Goal: Find specific page/section: Find specific page/section

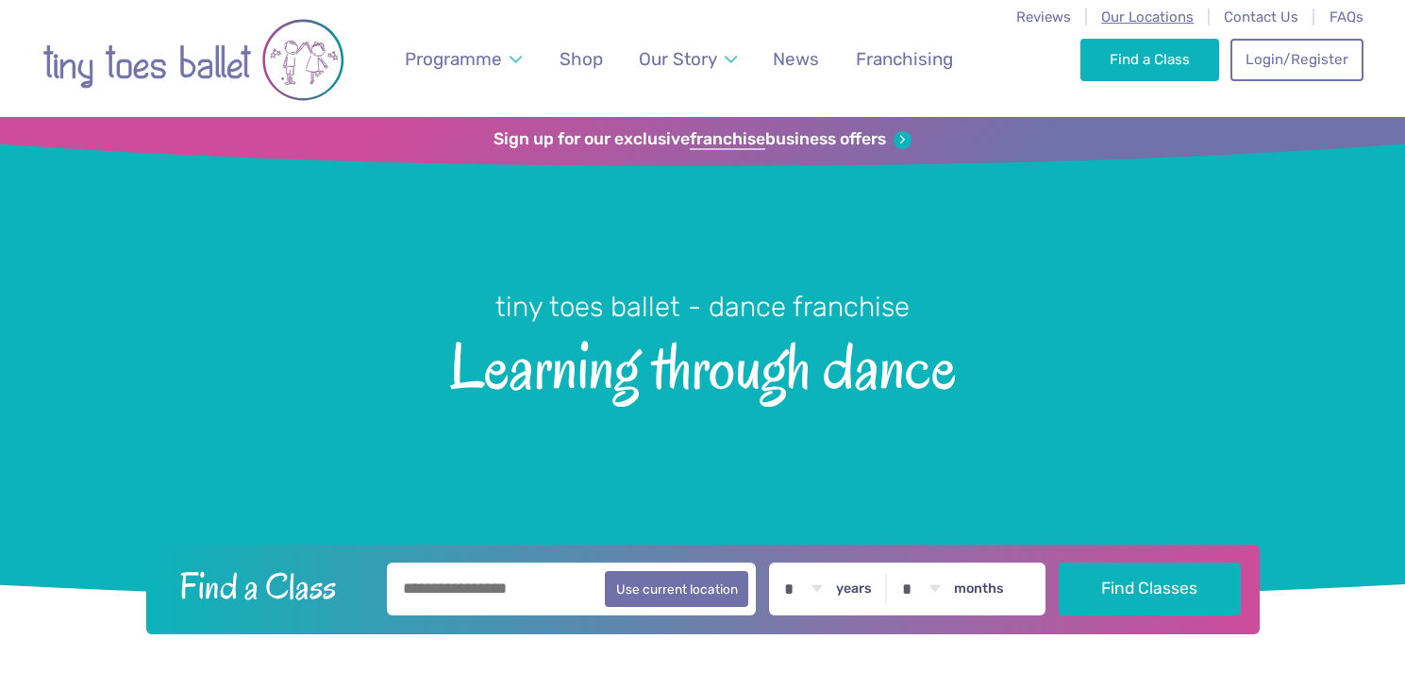
click at [1121, 14] on span "Our Locations" at bounding box center [1147, 16] width 92 height 17
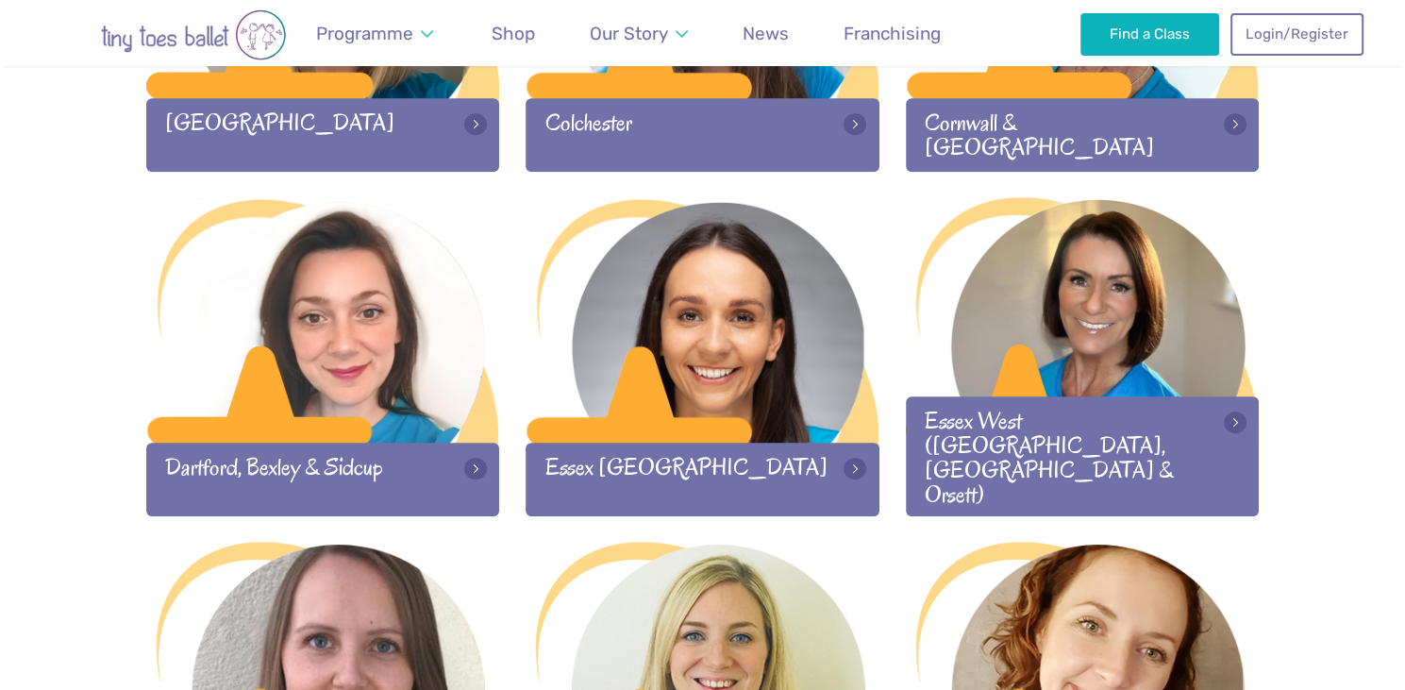
scroll to position [999, 0]
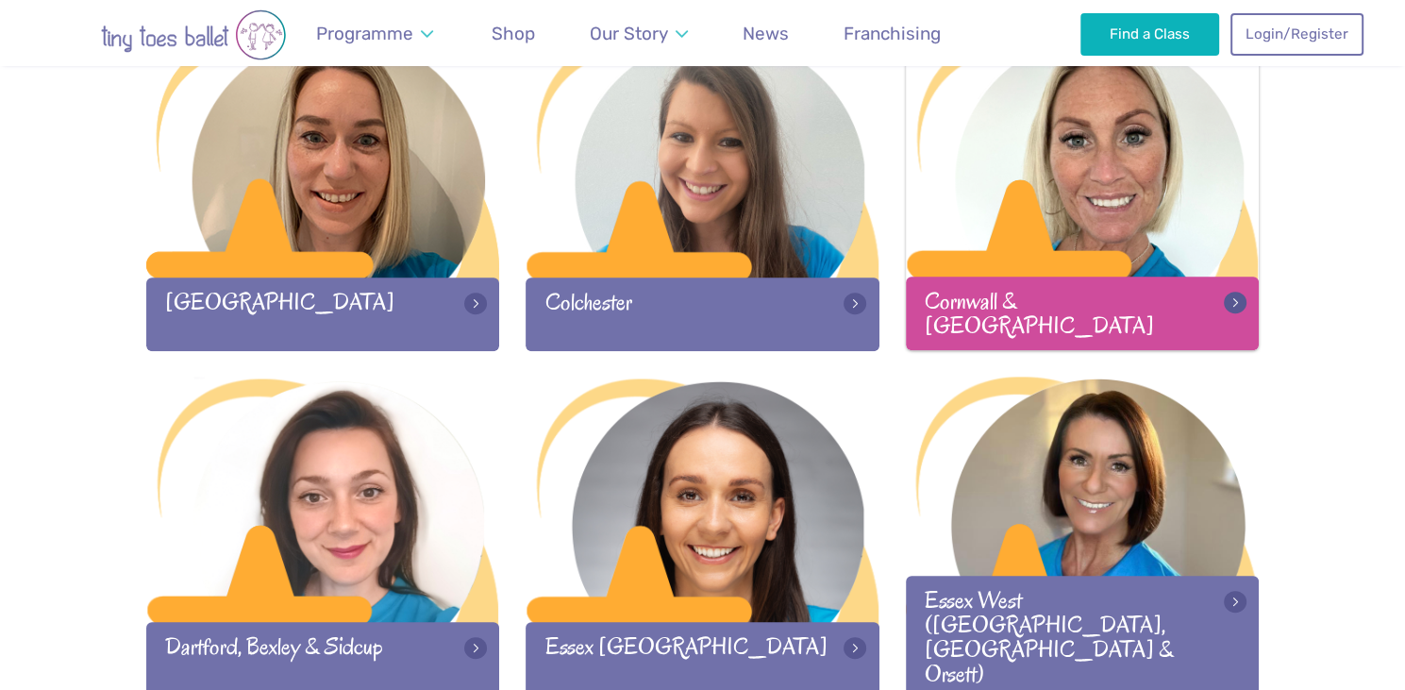
click at [1193, 186] on div at bounding box center [1083, 155] width 354 height 249
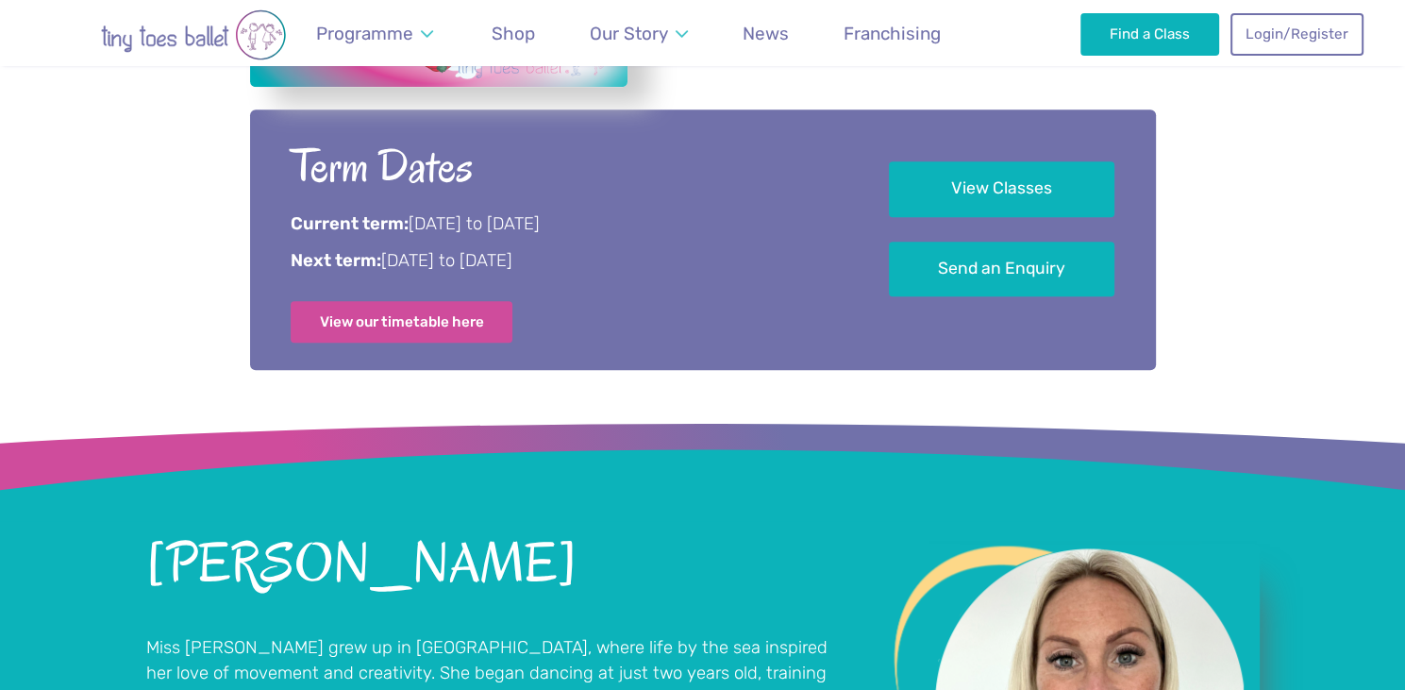
scroll to position [933, 0]
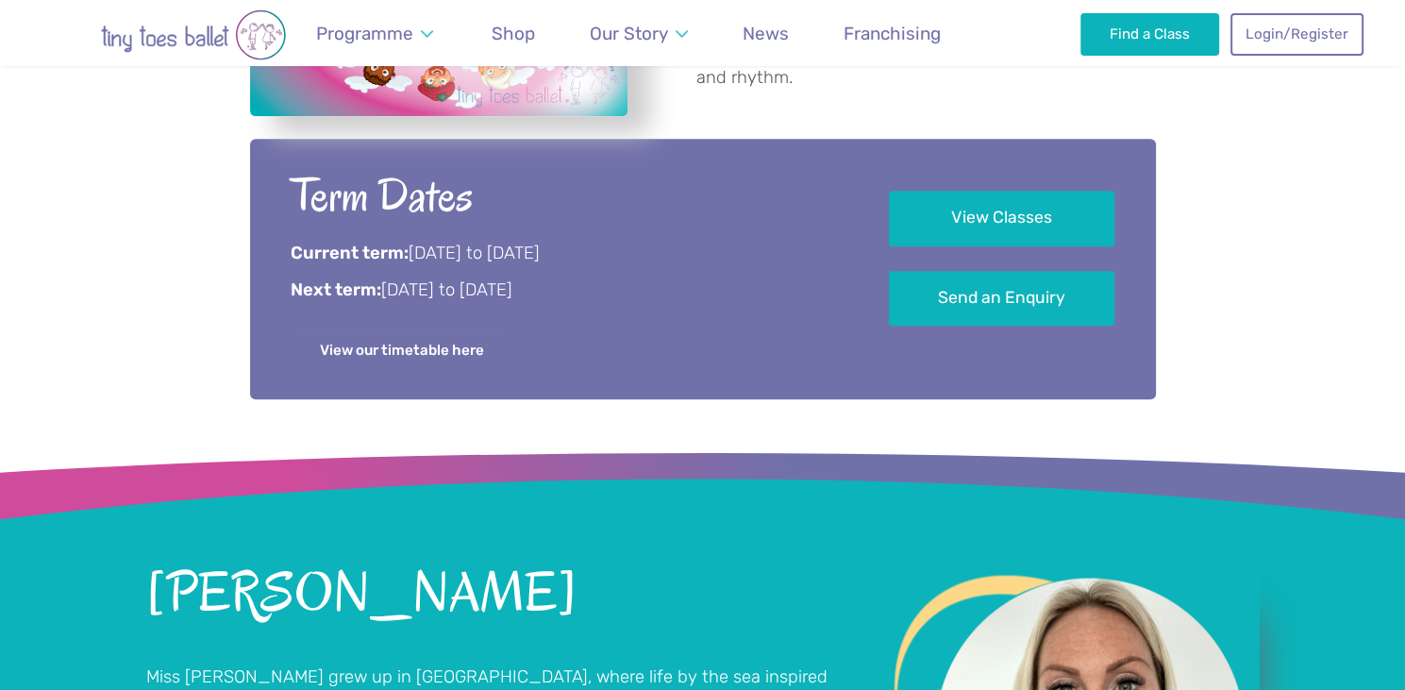
click at [446, 339] on link "View our timetable here" at bounding box center [402, 350] width 223 height 42
